Goal: Information Seeking & Learning: Learn about a topic

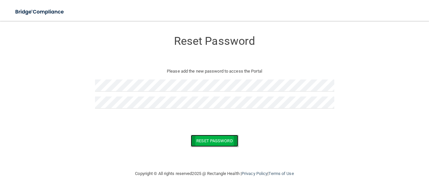
click at [204, 137] on button "Reset Password" at bounding box center [214, 141] width 47 height 12
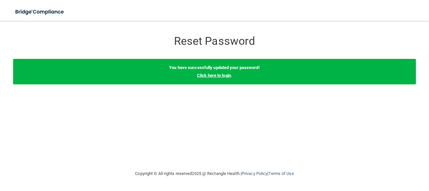
click at [223, 77] on link "Click here to login" at bounding box center [214, 75] width 34 height 5
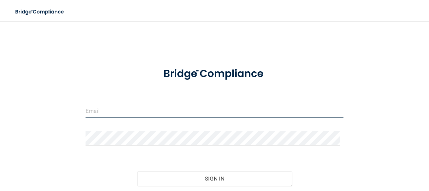
click at [107, 108] on input "email" at bounding box center [214, 110] width 258 height 15
type input "[PERSON_NAME][EMAIL_ADDRESS][DOMAIN_NAME]"
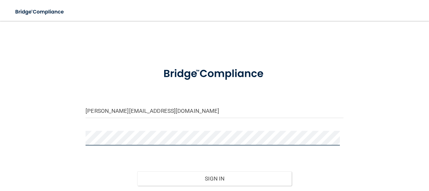
scroll to position [29, 0]
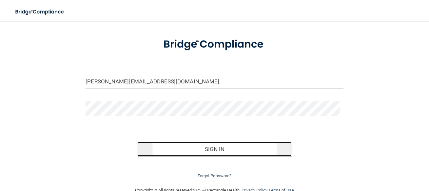
click at [213, 153] on button "Sign In" at bounding box center [214, 149] width 155 height 14
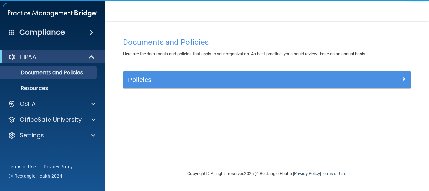
click at [237, 126] on div "Documents and Policies Here are the documents and policies that apply to your o…" at bounding box center [267, 102] width 298 height 136
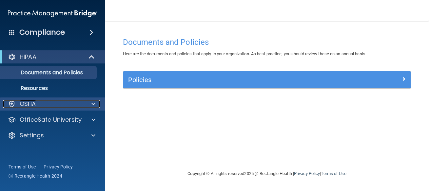
click at [24, 103] on p "OSHA" at bounding box center [28, 104] width 16 height 8
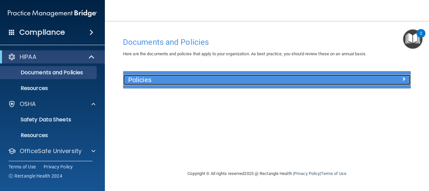
click at [149, 79] on h5 "Policies" at bounding box center [231, 79] width 206 height 7
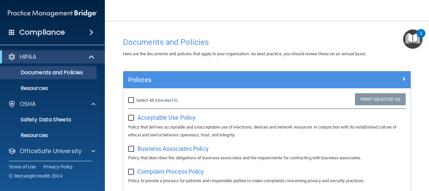
click at [414, 39] on img "Open Resource Center, 2 new notifications" at bounding box center [412, 38] width 19 height 19
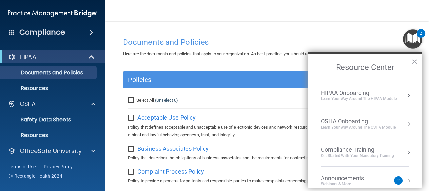
scroll to position [42, 0]
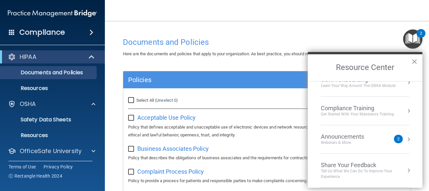
click at [354, 137] on div "Announcements" at bounding box center [349, 136] width 56 height 7
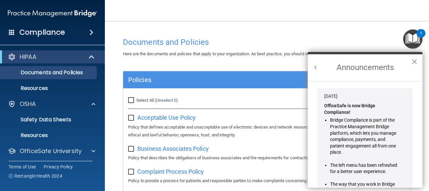
scroll to position [127, 0]
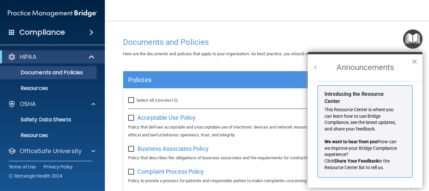
click at [416, 62] on button "×" at bounding box center [414, 61] width 6 height 10
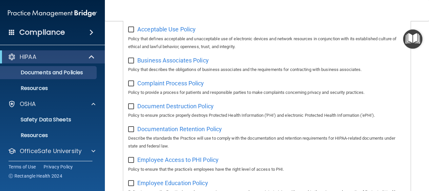
scroll to position [0, 0]
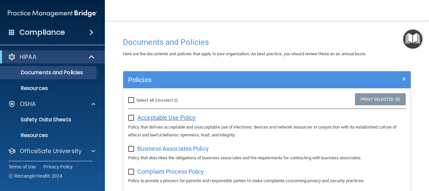
click at [144, 117] on span "Acceptable Use Policy" at bounding box center [166, 117] width 58 height 7
click at [45, 90] on p "Resources" at bounding box center [48, 88] width 89 height 7
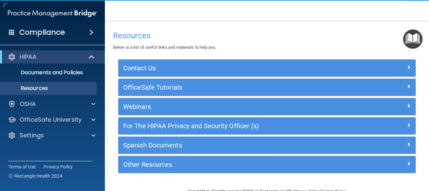
click at [61, 65] on ul "Documents and Policies Report an Incident Business Associates Emergency Plannin…" at bounding box center [52, 79] width 119 height 31
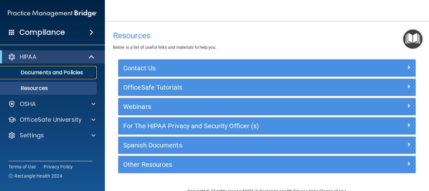
click at [56, 73] on p "Documents and Policies" at bounding box center [48, 72] width 89 height 7
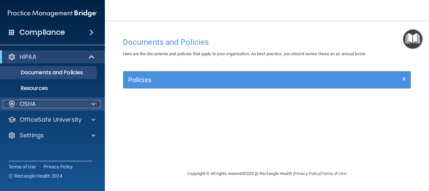
click at [26, 107] on p "OSHA" at bounding box center [28, 104] width 16 height 8
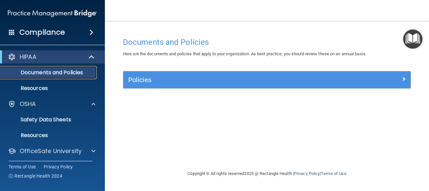
click at [84, 76] on p "Documents and Policies" at bounding box center [48, 72] width 89 height 7
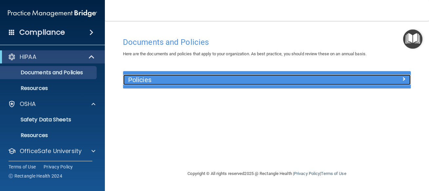
click at [137, 80] on h5 "Policies" at bounding box center [231, 79] width 206 height 7
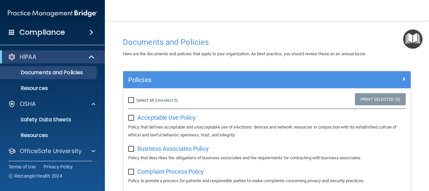
click at [130, 120] on input "checkbox" at bounding box center [132, 118] width 8 height 5
click at [135, 115] on label at bounding box center [132, 116] width 8 height 8
click at [135, 116] on input "checkbox" at bounding box center [132, 118] width 8 height 5
checkbox input "false"
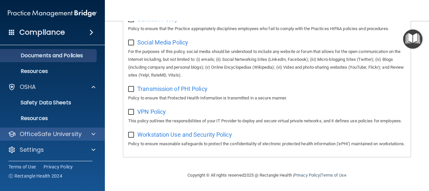
scroll to position [18, 0]
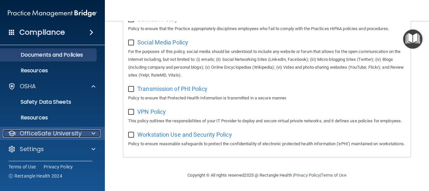
click at [32, 130] on p "OfficeSafe University" at bounding box center [51, 134] width 62 height 8
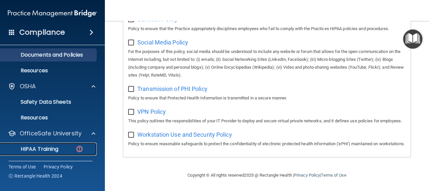
click at [79, 147] on img at bounding box center [79, 149] width 8 height 8
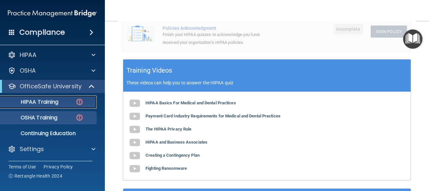
scroll to position [286, 0]
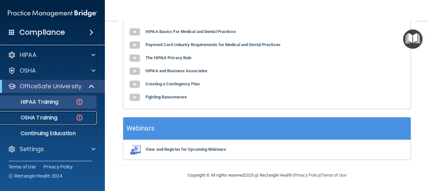
click at [64, 122] on link "OSHA Training" at bounding box center [44, 117] width 103 height 13
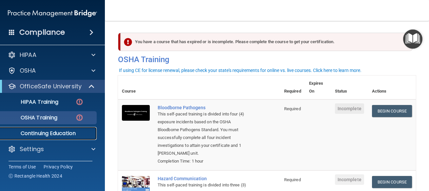
click at [60, 134] on p "Continuing Education" at bounding box center [48, 133] width 89 height 7
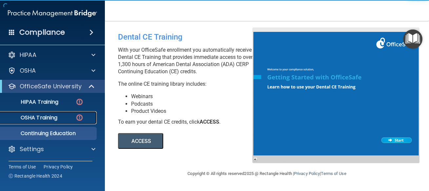
click at [44, 118] on p "OSHA Training" at bounding box center [30, 118] width 53 height 7
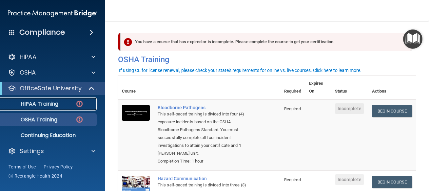
click at [76, 106] on img at bounding box center [79, 104] width 8 height 8
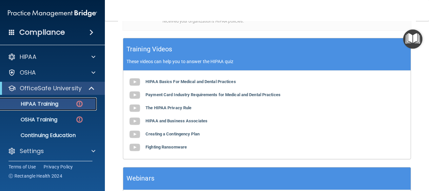
scroll to position [287, 0]
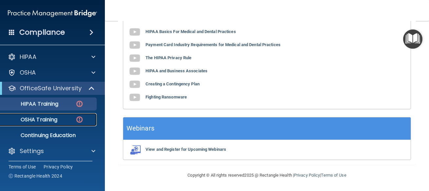
click at [65, 120] on div "OSHA Training" at bounding box center [48, 120] width 89 height 7
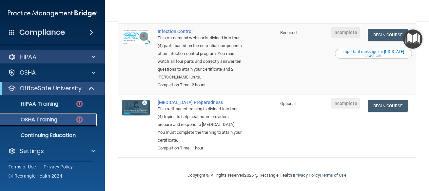
scroll to position [2, 0]
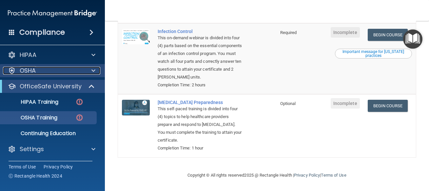
click at [37, 69] on div "OSHA" at bounding box center [43, 71] width 81 height 8
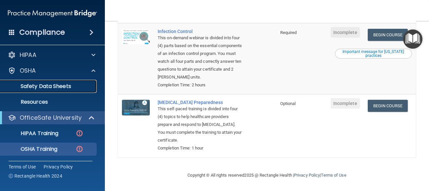
click at [37, 89] on p "Safety Data Sheets" at bounding box center [48, 86] width 89 height 7
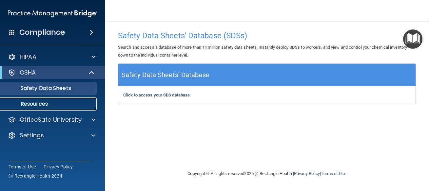
click at [43, 104] on p "Resources" at bounding box center [48, 104] width 89 height 7
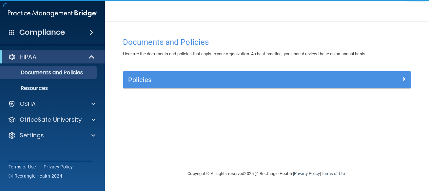
click at [155, 86] on div "Policies" at bounding box center [266, 79] width 287 height 17
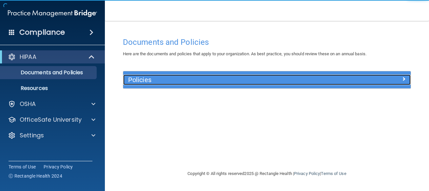
click at [152, 81] on h5 "Policies" at bounding box center [231, 79] width 206 height 7
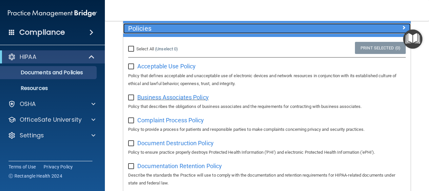
scroll to position [59, 0]
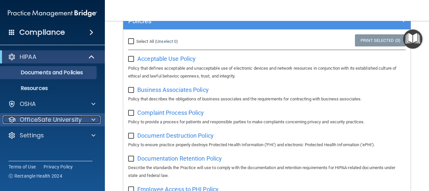
click at [49, 120] on p "OfficeSafe University" at bounding box center [51, 120] width 62 height 8
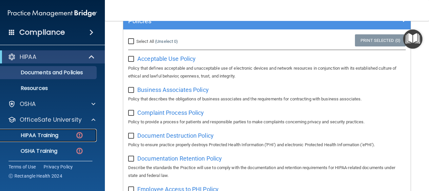
click at [53, 135] on p "HIPAA Training" at bounding box center [31, 135] width 54 height 7
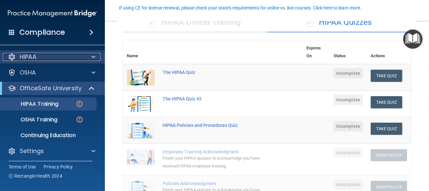
click at [29, 60] on p "HIPAA" at bounding box center [28, 57] width 17 height 8
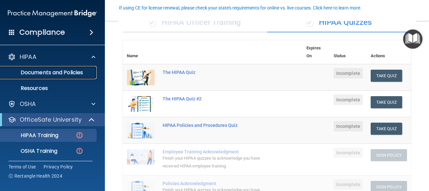
click at [83, 73] on p "Documents and Policies" at bounding box center [48, 72] width 89 height 7
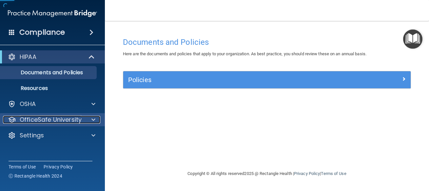
click at [57, 121] on p "OfficeSafe University" at bounding box center [51, 120] width 62 height 8
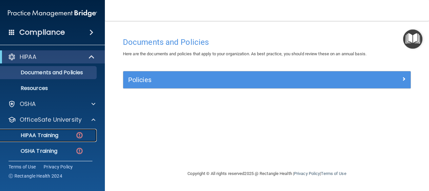
click at [77, 138] on img at bounding box center [79, 135] width 8 height 8
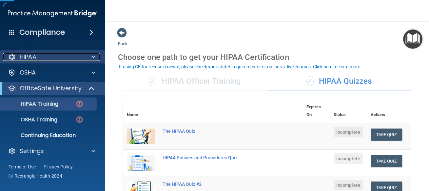
click at [80, 60] on div "HIPAA" at bounding box center [43, 57] width 81 height 8
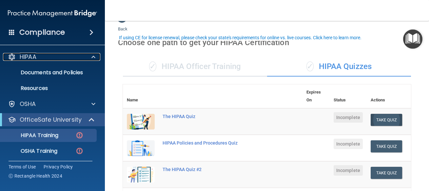
scroll to position [29, 0]
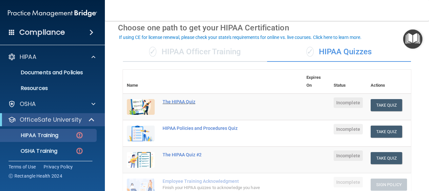
click at [190, 102] on div "The HIPAA Quiz" at bounding box center [215, 101] width 107 height 5
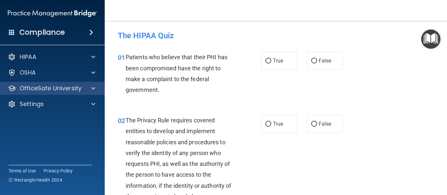
click at [56, 93] on div "OfficeSafe University" at bounding box center [52, 88] width 105 height 13
click at [94, 90] on span at bounding box center [93, 88] width 4 height 8
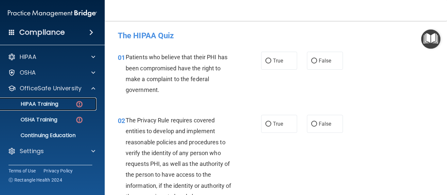
click at [52, 107] on p "HIPAA Training" at bounding box center [31, 104] width 54 height 7
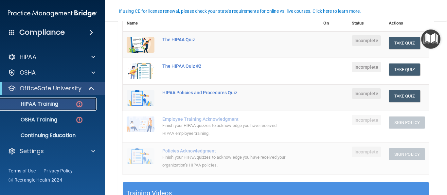
scroll to position [118, 0]
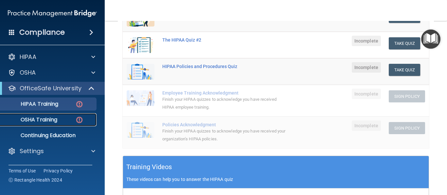
click at [47, 123] on p "OSHA Training" at bounding box center [30, 120] width 53 height 7
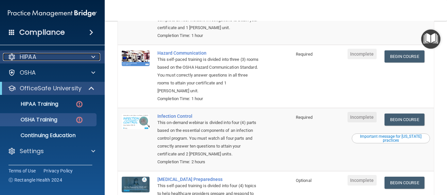
click at [42, 58] on div "HIPAA" at bounding box center [43, 57] width 81 height 8
